Goal: Use online tool/utility: Utilize a website feature to perform a specific function

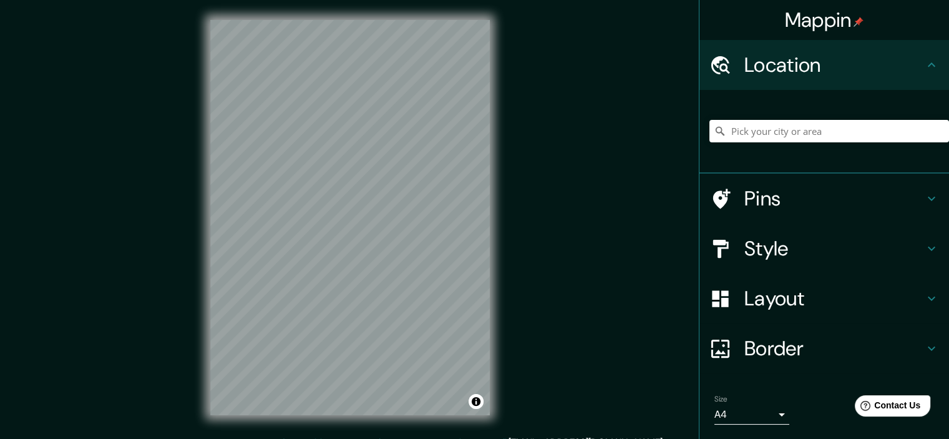
scroll to position [342, 0]
click at [745, 137] on input "Pick your city or area" at bounding box center [830, 131] width 240 height 22
paste input "[GEOGRAPHIC_DATA][PERSON_NAME], [GEOGRAPHIC_DATA]. [STREET_ADDRESS][PERSON_NAME]"
type input "[GEOGRAPHIC_DATA][PERSON_NAME], [GEOGRAPHIC_DATA]. [STREET_ADDRESS][PERSON_NAME]"
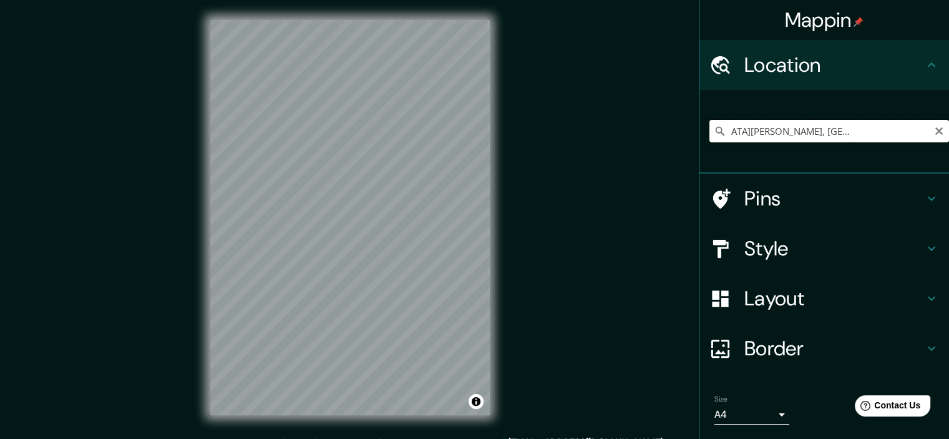
scroll to position [0, 0]
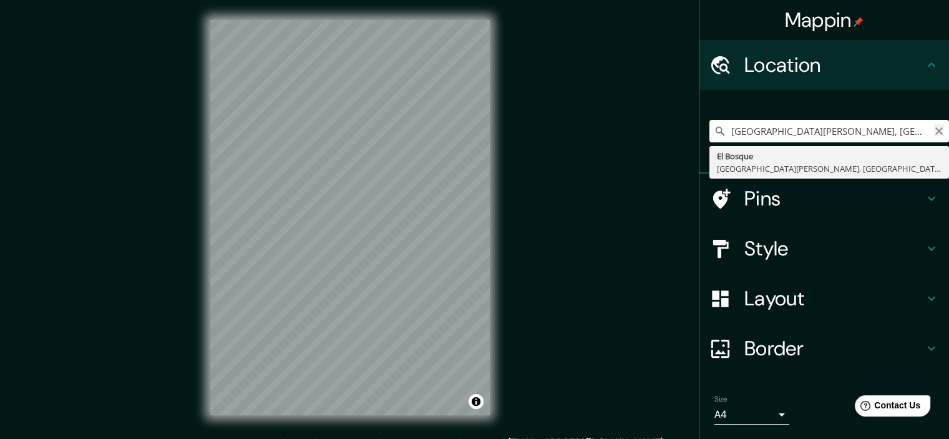
click at [934, 135] on icon "Clear" at bounding box center [939, 131] width 10 height 10
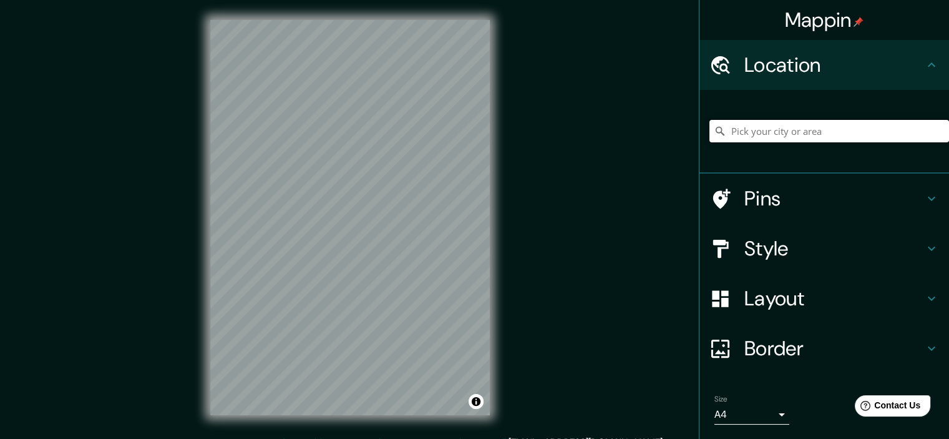
paste input "-11.979268385333588, -77.00516086461266"
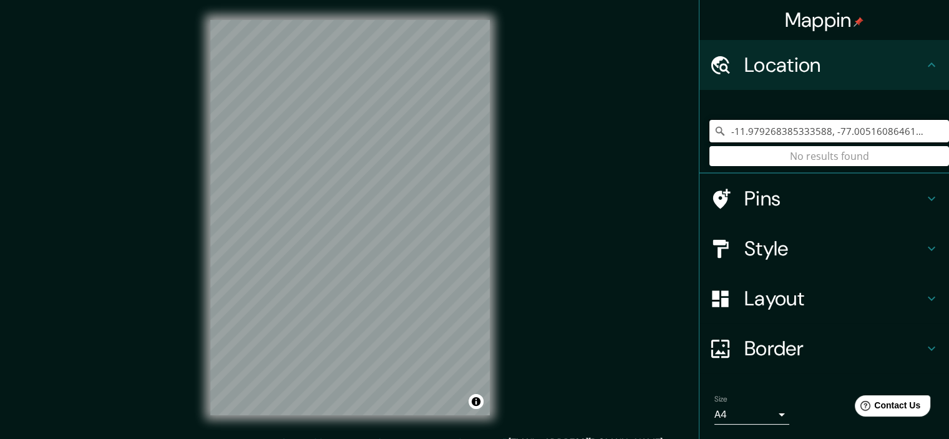
type input "-11.979268385333588, -77.00516086461266"
drag, startPoint x: 912, startPoint y: 138, endPoint x: 716, endPoint y: 140, distance: 196.0
click at [716, 140] on input "-11.979268385333588, -77.00516086461266" at bounding box center [830, 131] width 240 height 22
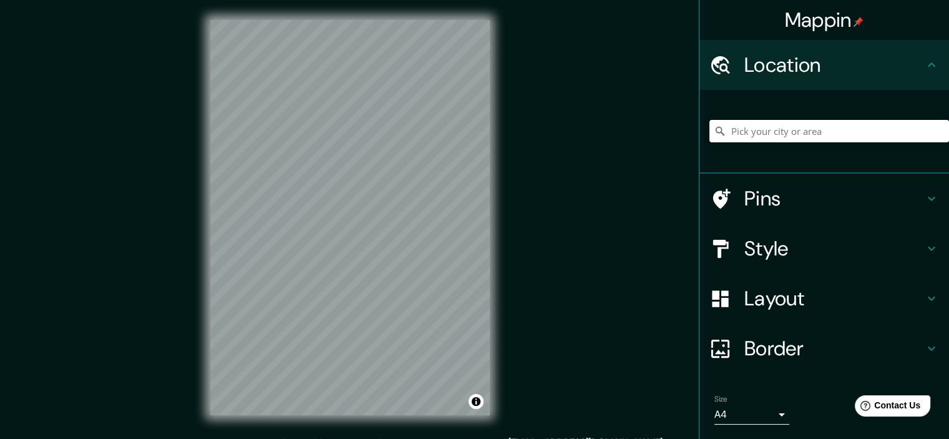
click at [769, 139] on input "Pick your city or area" at bounding box center [830, 131] width 240 height 22
paste input "Auxiliar Av. [STREET_ADDRESS]"
type input "[STREET_ADDRESS]"
click at [788, 250] on h4 "Style" at bounding box center [834, 248] width 180 height 25
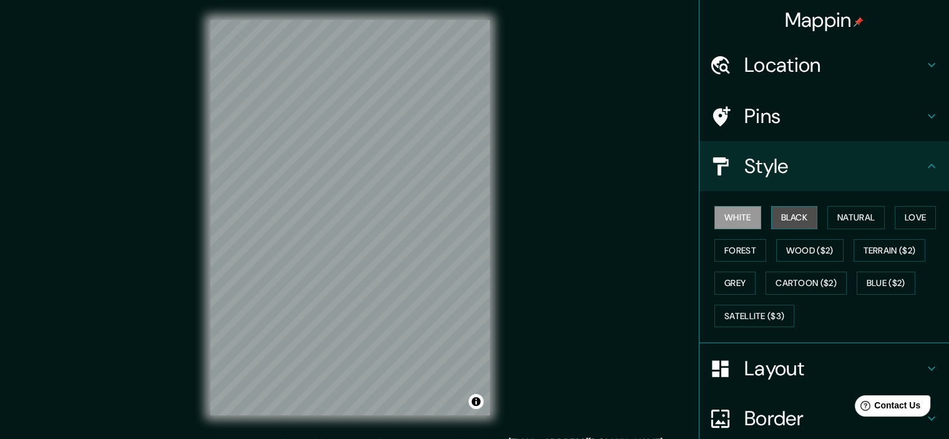
click at [791, 222] on button "Black" at bounding box center [794, 217] width 47 height 23
click at [732, 217] on button "White" at bounding box center [738, 217] width 47 height 23
click at [771, 217] on button "Black" at bounding box center [794, 217] width 47 height 23
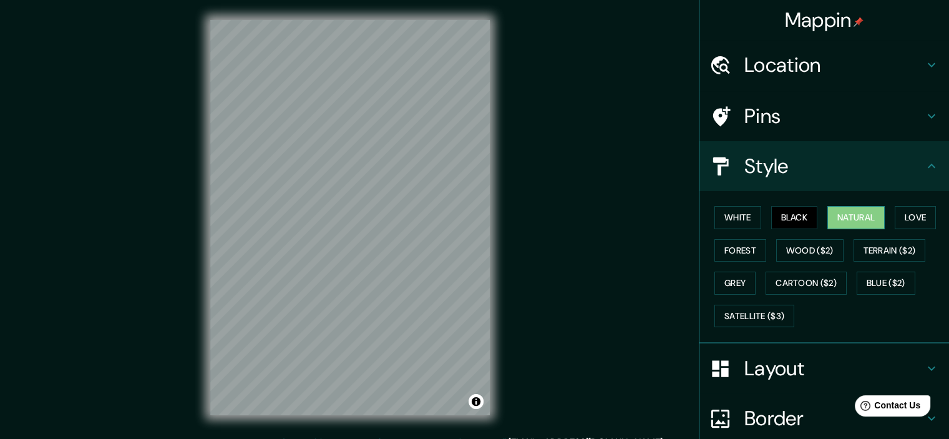
click at [834, 211] on button "Natural" at bounding box center [855, 217] width 57 height 23
click at [912, 217] on button "Love" at bounding box center [915, 217] width 41 height 23
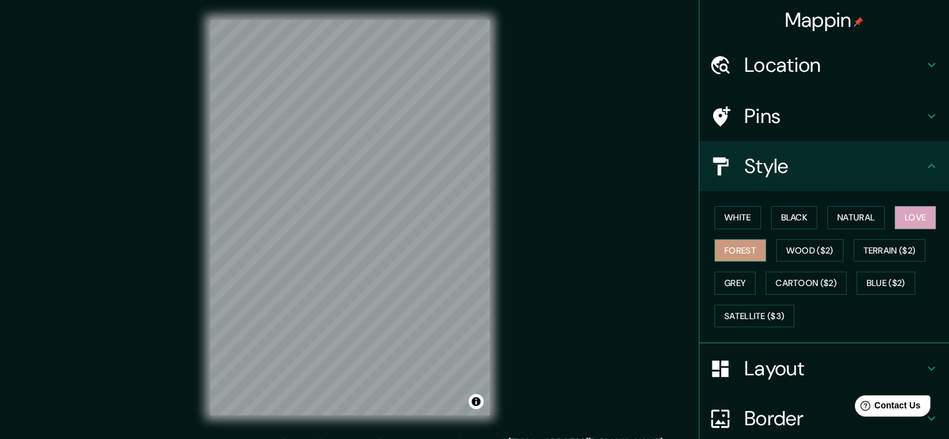
click at [744, 253] on button "Forest" at bounding box center [741, 250] width 52 height 23
click at [789, 249] on button "Wood ($2)" at bounding box center [809, 250] width 67 height 23
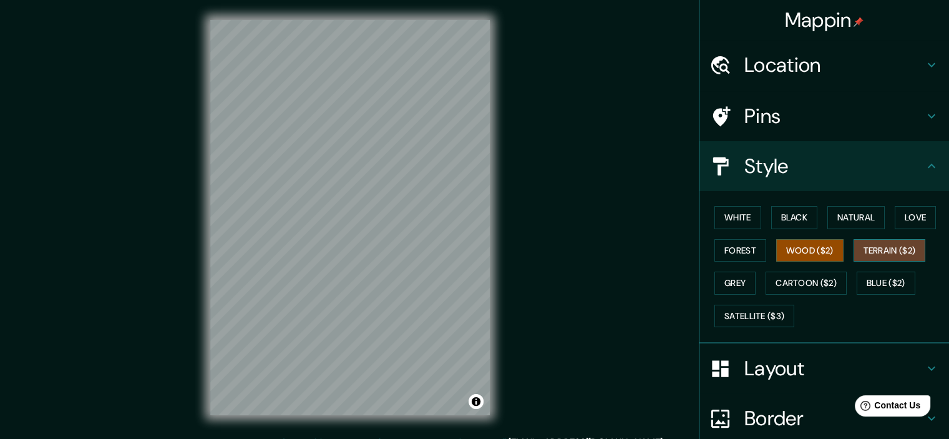
click at [876, 249] on button "Terrain ($2)" at bounding box center [890, 250] width 72 height 23
click at [723, 278] on button "Grey" at bounding box center [735, 282] width 41 height 23
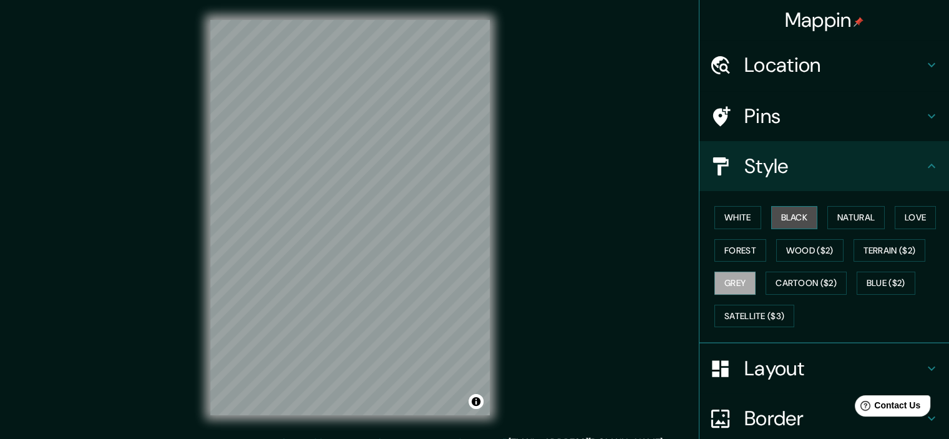
click at [777, 219] on button "Black" at bounding box center [794, 217] width 47 height 23
